Goal: Task Accomplishment & Management: Manage account settings

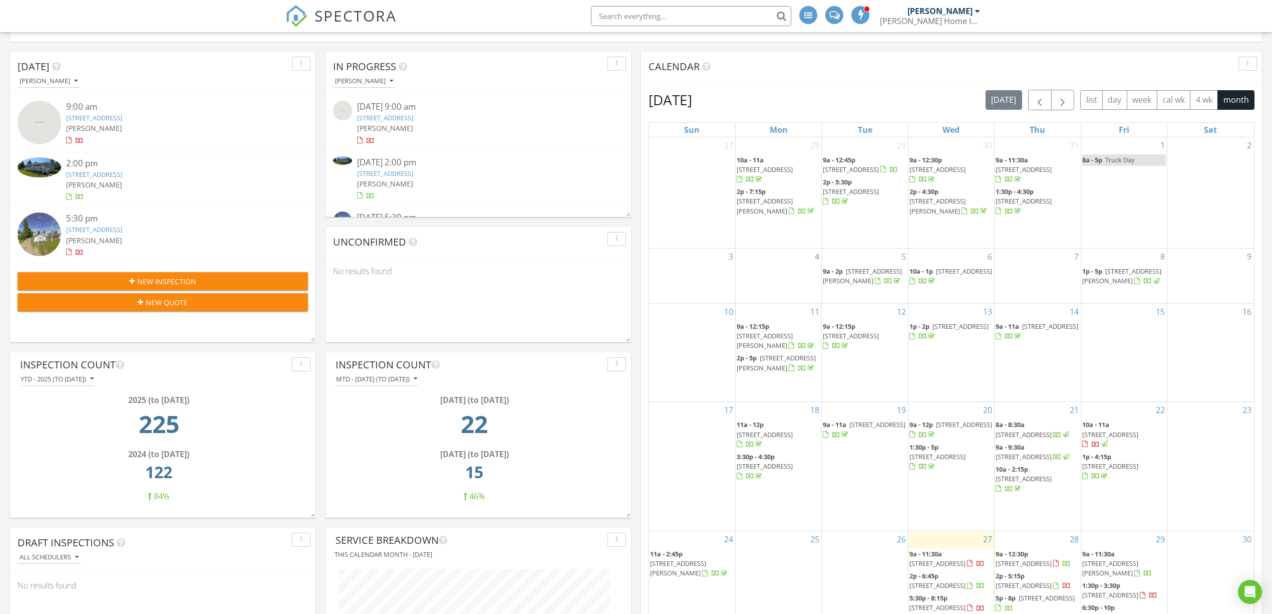
scroll to position [133, 0]
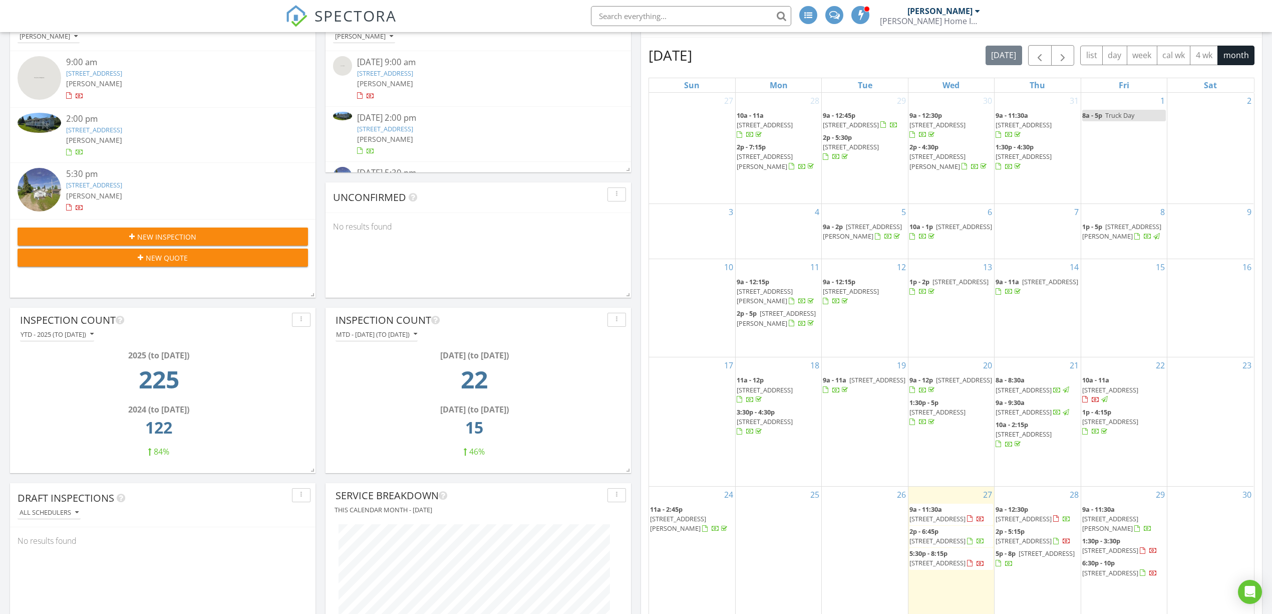
click at [954, 286] on span "[STREET_ADDRESS]" at bounding box center [961, 281] width 56 height 9
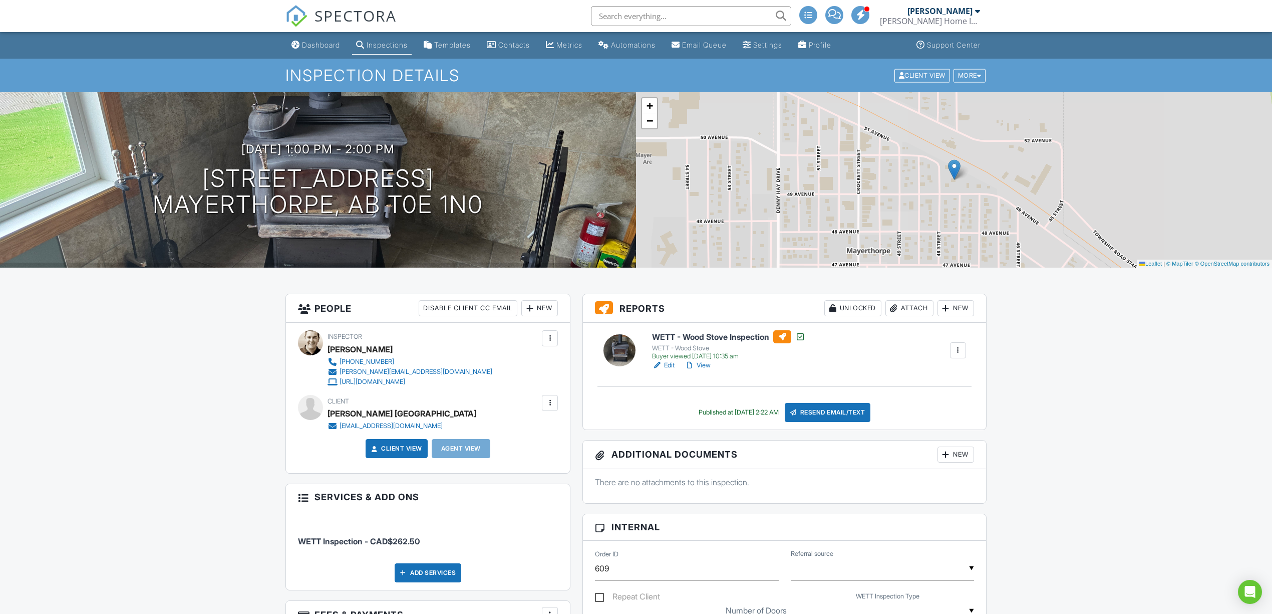
click at [666, 365] on link "Edit" at bounding box center [663, 365] width 23 height 10
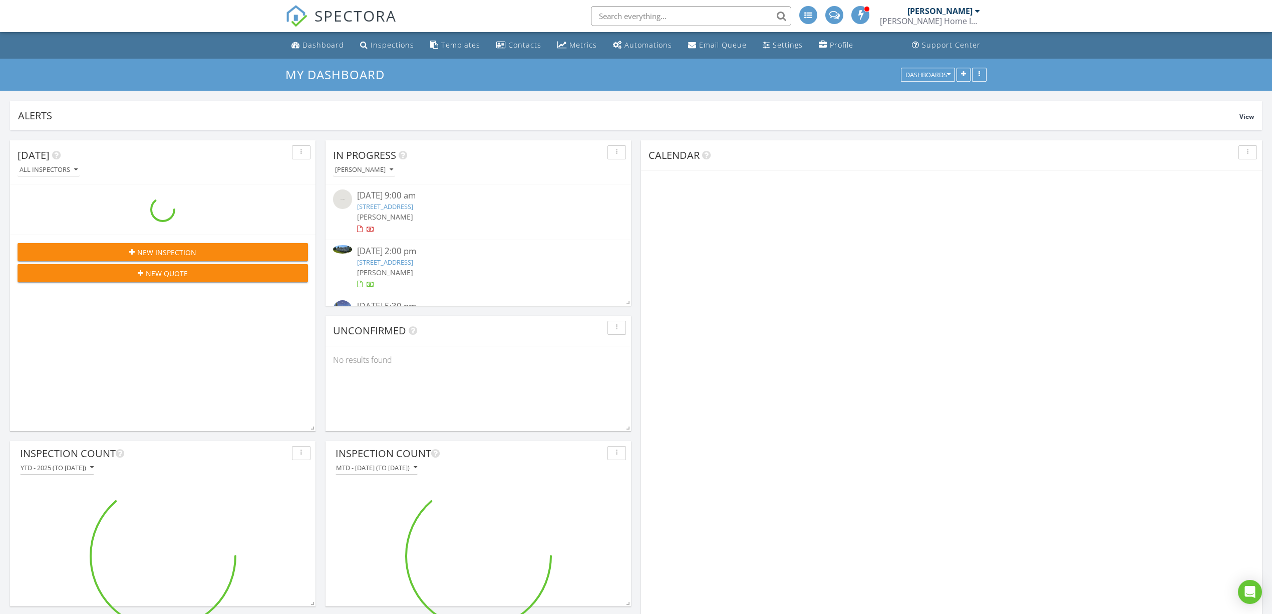
scroll to position [190, 305]
